Goal: Complete application form

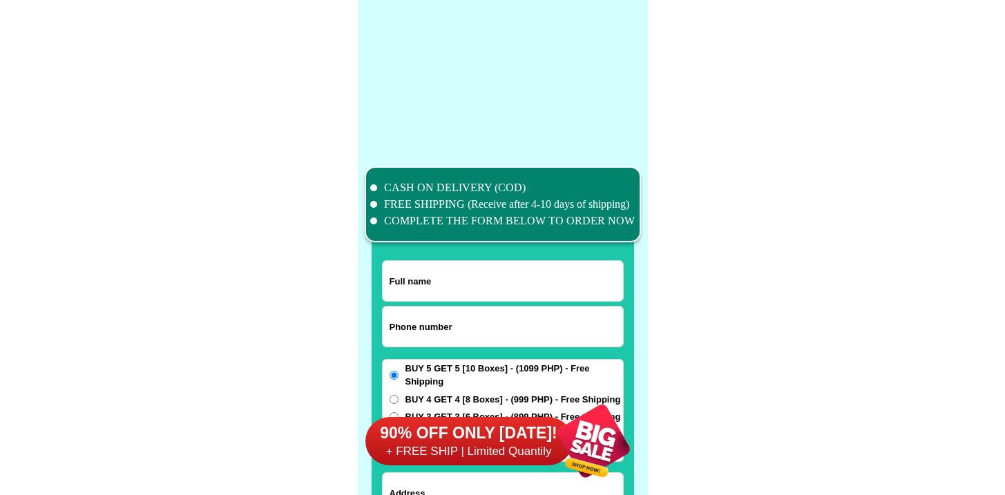
scroll to position [10742, 0]
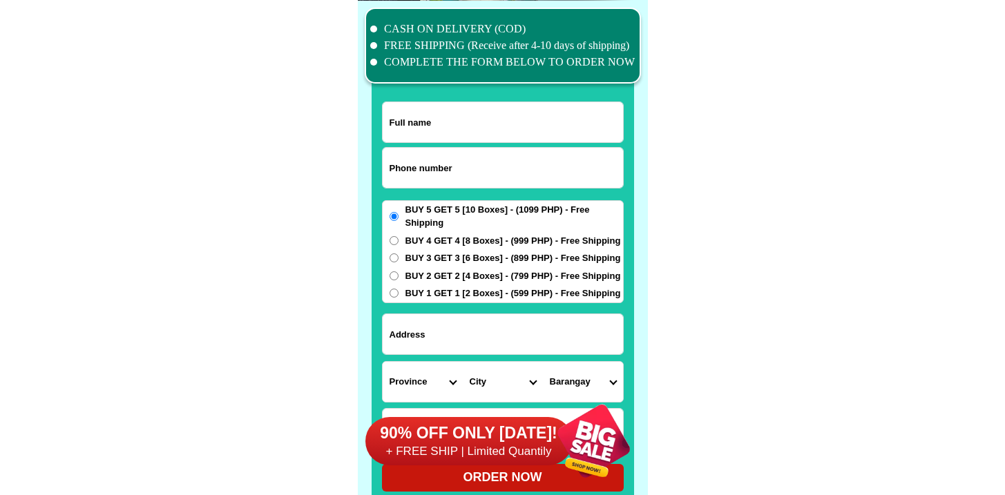
click at [440, 159] on input "Input phone_number" at bounding box center [503, 168] width 240 height 40
paste input "9952519869"
type input "09952519869"
click at [500, 115] on input "Input full_name" at bounding box center [503, 122] width 240 height 40
paste input "Ma.[PERSON_NAME]"
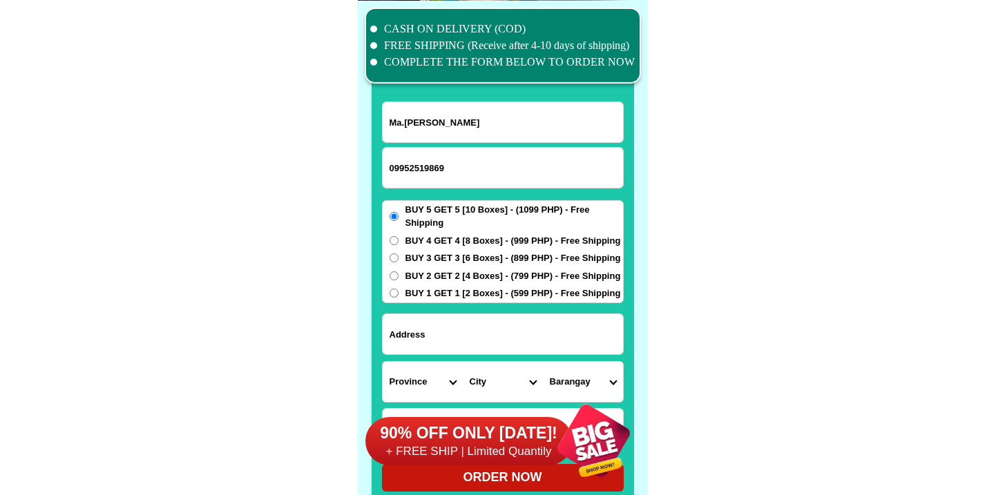
type input "Ma.[PERSON_NAME]"
click at [480, 317] on input "Input address" at bounding box center [503, 334] width 240 height 40
paste input "[STREET_ADDRESS]"
click at [480, 337] on input "[STREET_ADDRESS]" at bounding box center [503, 334] width 240 height 40
paste input "Santa [PERSON_NAME]-[PERSON_NAME][GEOGRAPHIC_DATA]"
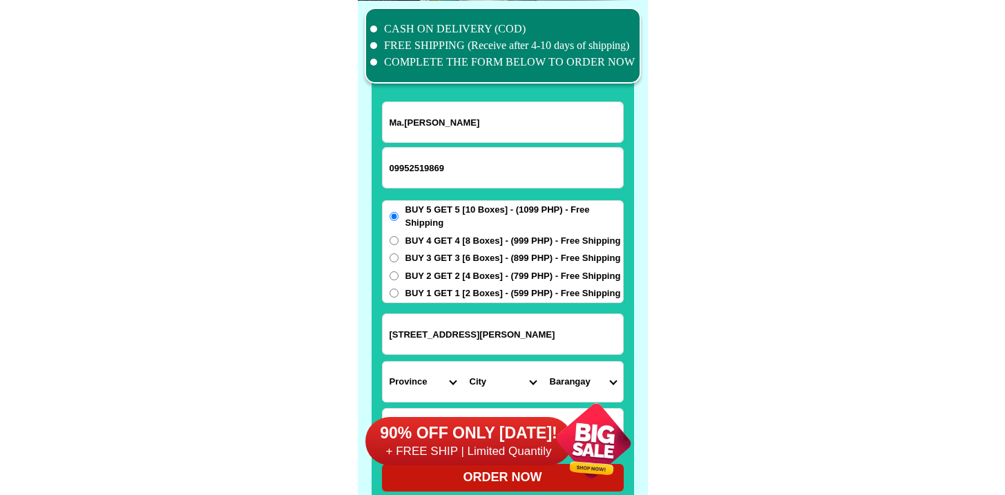
type input "[STREET_ADDRESS][PERSON_NAME]"
click at [401, 368] on select "Province [GEOGRAPHIC_DATA] [GEOGRAPHIC_DATA] [GEOGRAPHIC_DATA] [GEOGRAPHIC_DATA…" at bounding box center [423, 382] width 80 height 40
select select "63_993"
click at [383, 362] on select "Province [GEOGRAPHIC_DATA] [GEOGRAPHIC_DATA] [GEOGRAPHIC_DATA] [GEOGRAPHIC_DATA…" at bounding box center [423, 382] width 80 height 40
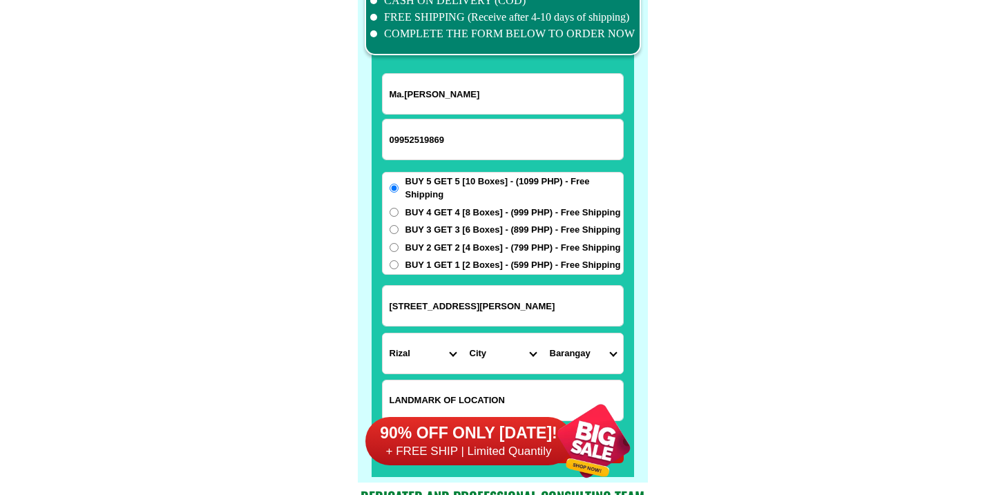
scroll to position [10796, 0]
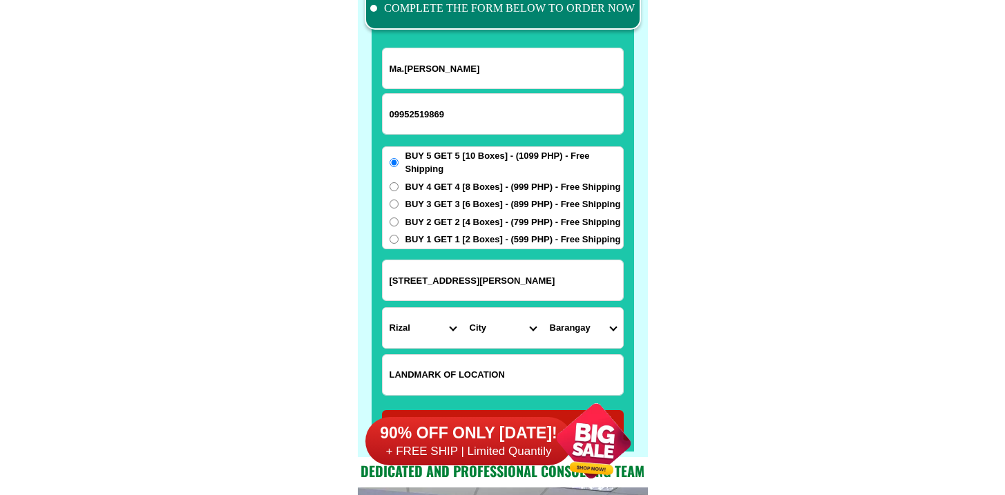
click at [502, 314] on select "City Angono Antipolo-city [GEOGRAPHIC_DATA] [GEOGRAPHIC_DATA] [GEOGRAPHIC_DATA]…" at bounding box center [503, 328] width 80 height 40
select select "63_9936987"
click at [463, 308] on select "City Angono Antipolo-city [GEOGRAPHIC_DATA] [GEOGRAPHIC_DATA] [GEOGRAPHIC_DATA]…" at bounding box center [503, 328] width 80 height 40
click at [578, 330] on select "Barangay [PERSON_NAME] (pob.) Muzon [GEOGRAPHIC_DATA][PERSON_NAME] [GEOGRAPHIC_…" at bounding box center [583, 328] width 80 height 40
select select "63_99369876869"
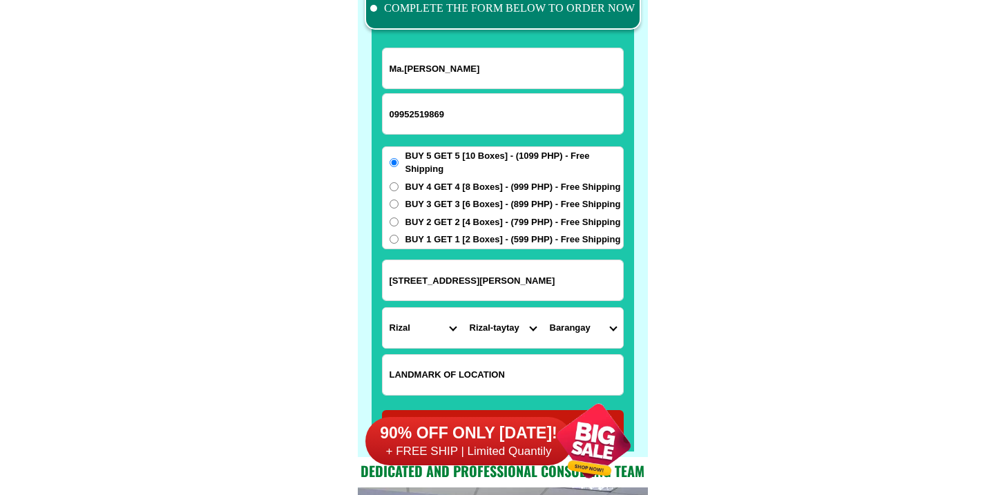
click at [543, 308] on select "Barangay [PERSON_NAME] (pob.) Muzon [GEOGRAPHIC_DATA][PERSON_NAME] [GEOGRAPHIC_…" at bounding box center [583, 328] width 80 height 40
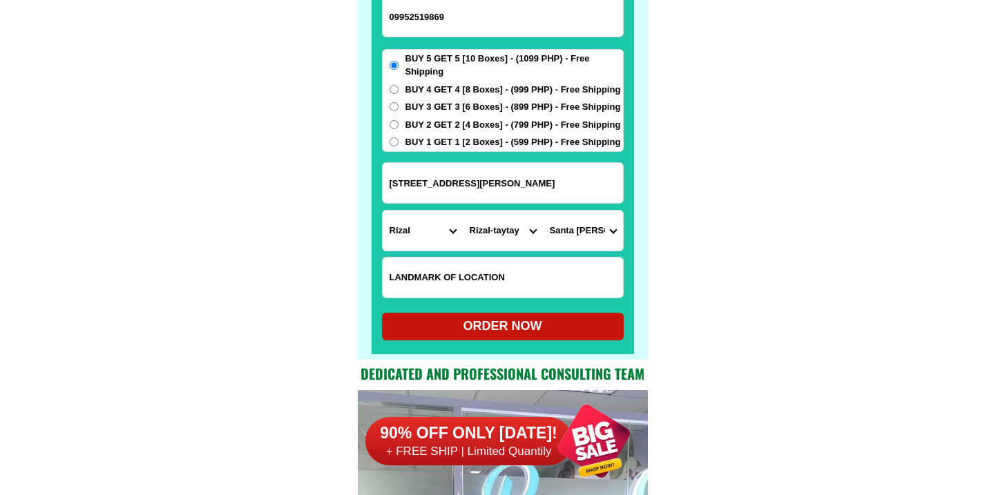
scroll to position [10894, 0]
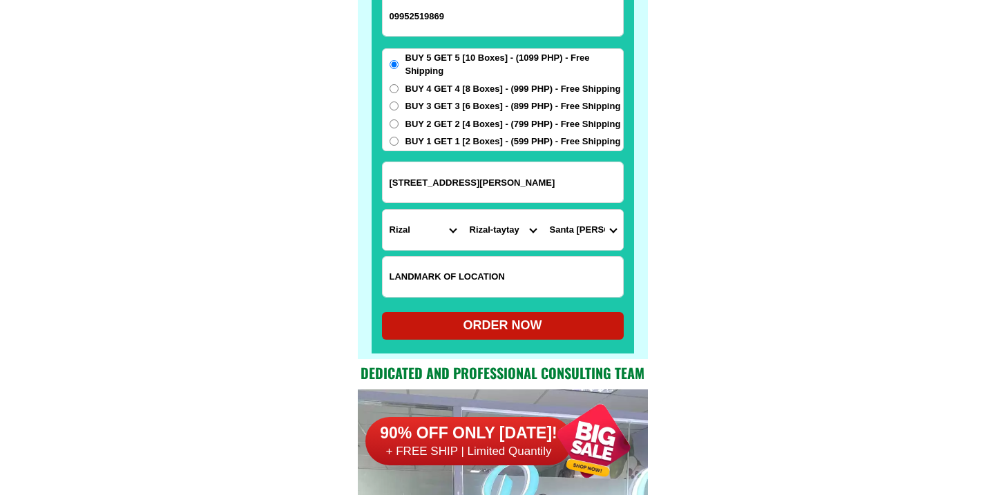
click at [454, 321] on div "ORDER NOW" at bounding box center [503, 325] width 242 height 19
radio input "true"
